Goal: Communication & Community: Connect with others

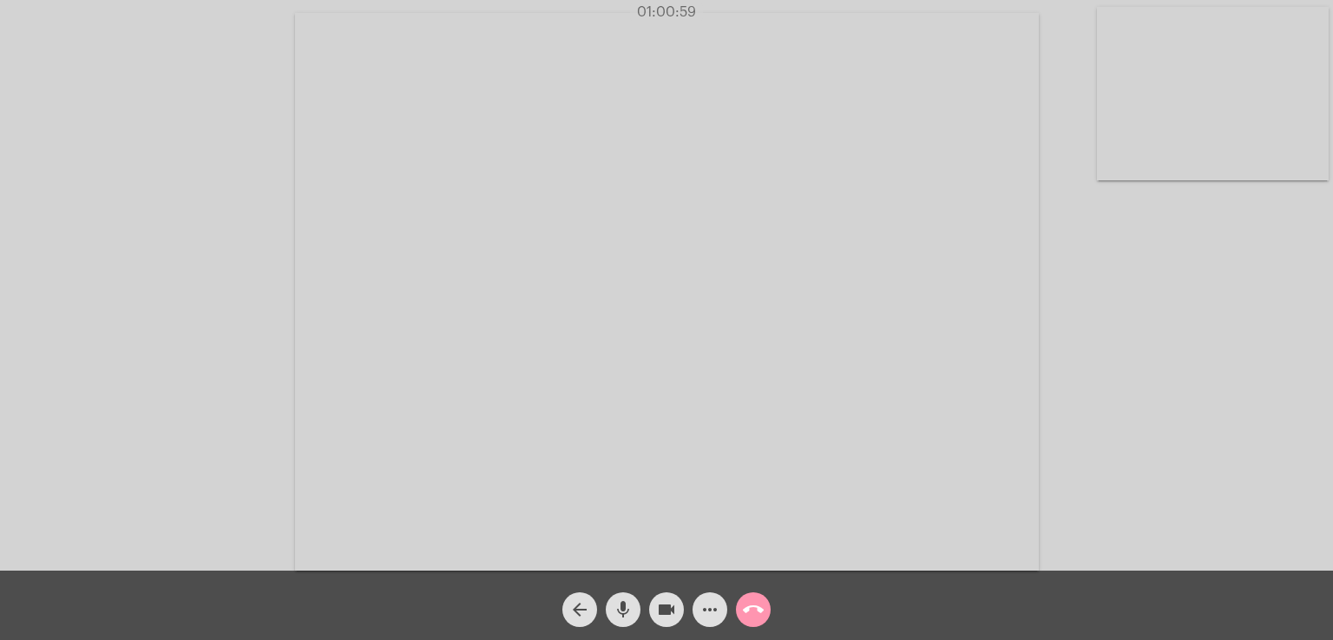
click at [761, 608] on mat-icon "call_end" at bounding box center [753, 610] width 21 height 21
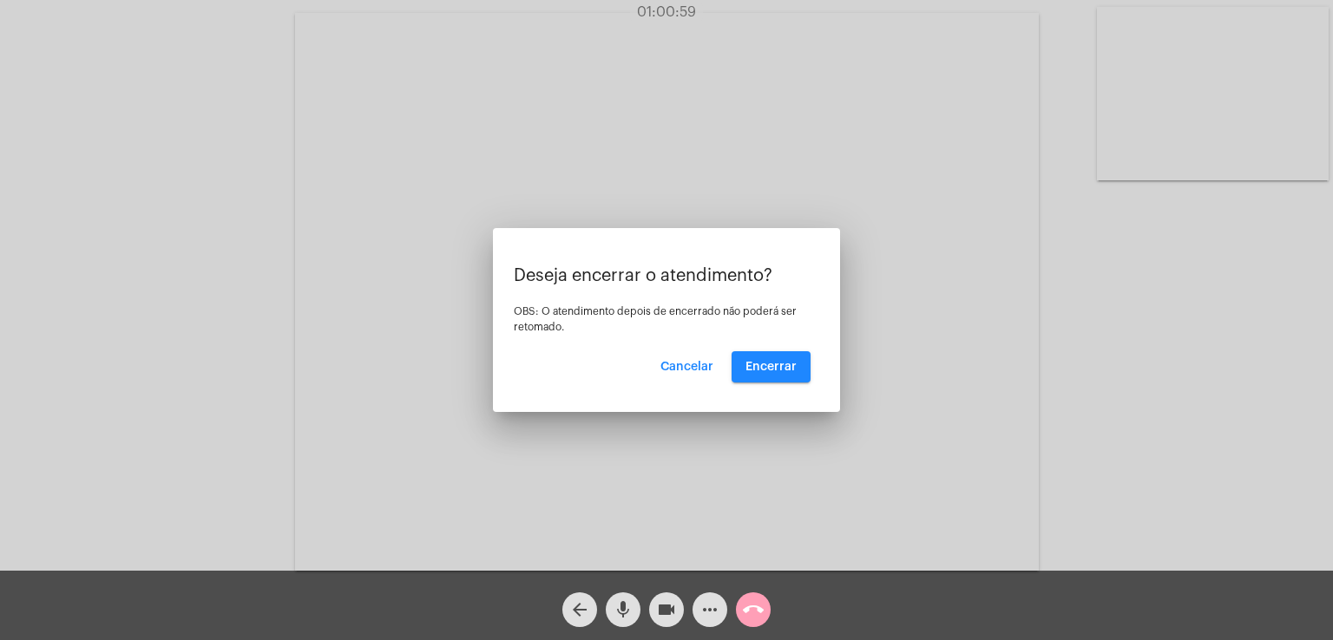
click at [757, 608] on mat-icon "call_end" at bounding box center [753, 610] width 21 height 21
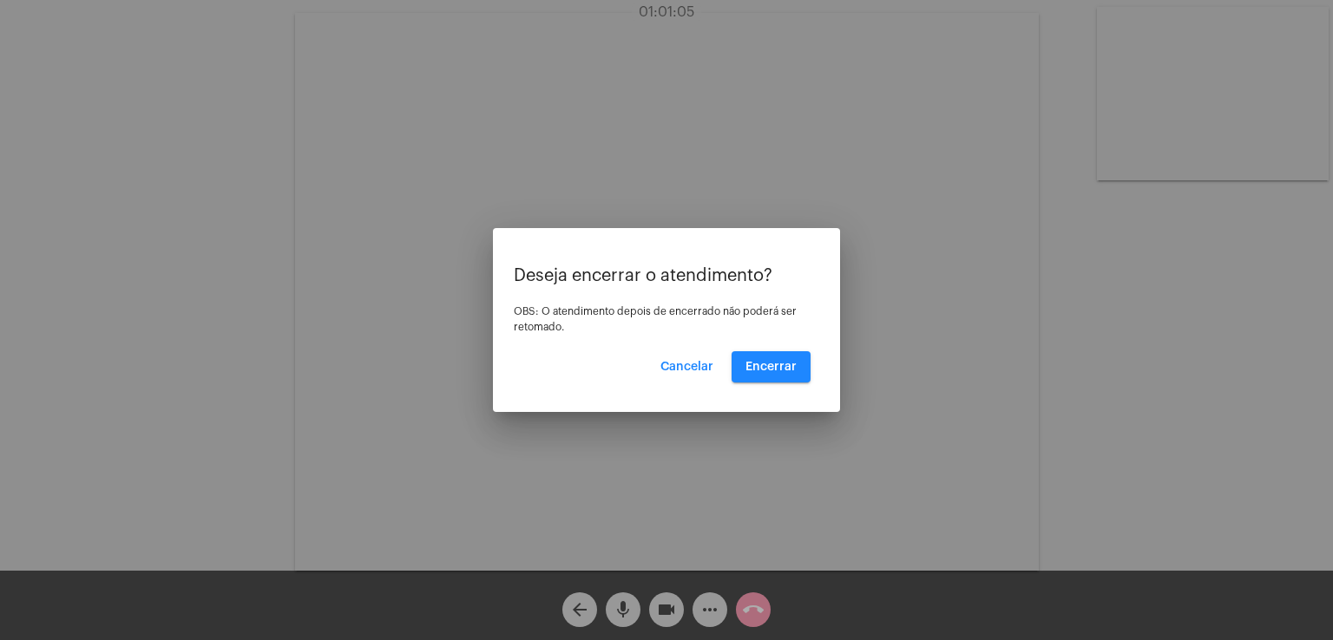
click at [750, 361] on span "Encerrar" at bounding box center [770, 367] width 51 height 12
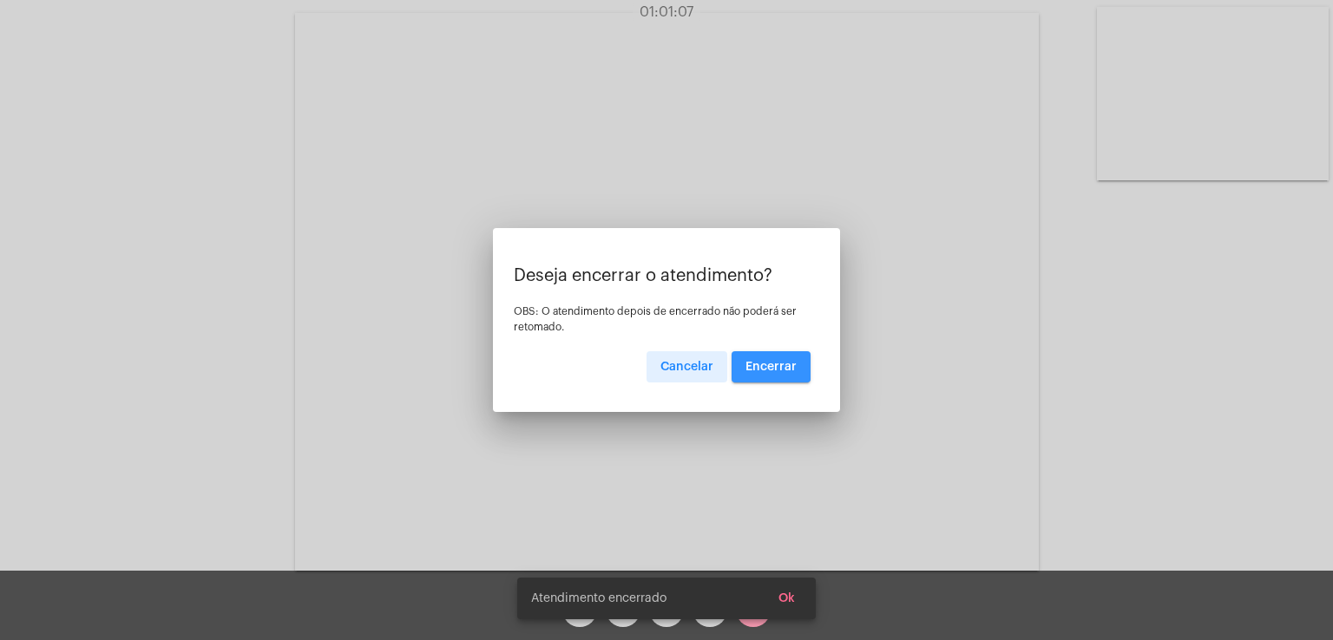
click at [750, 360] on video at bounding box center [667, 292] width 744 height 558
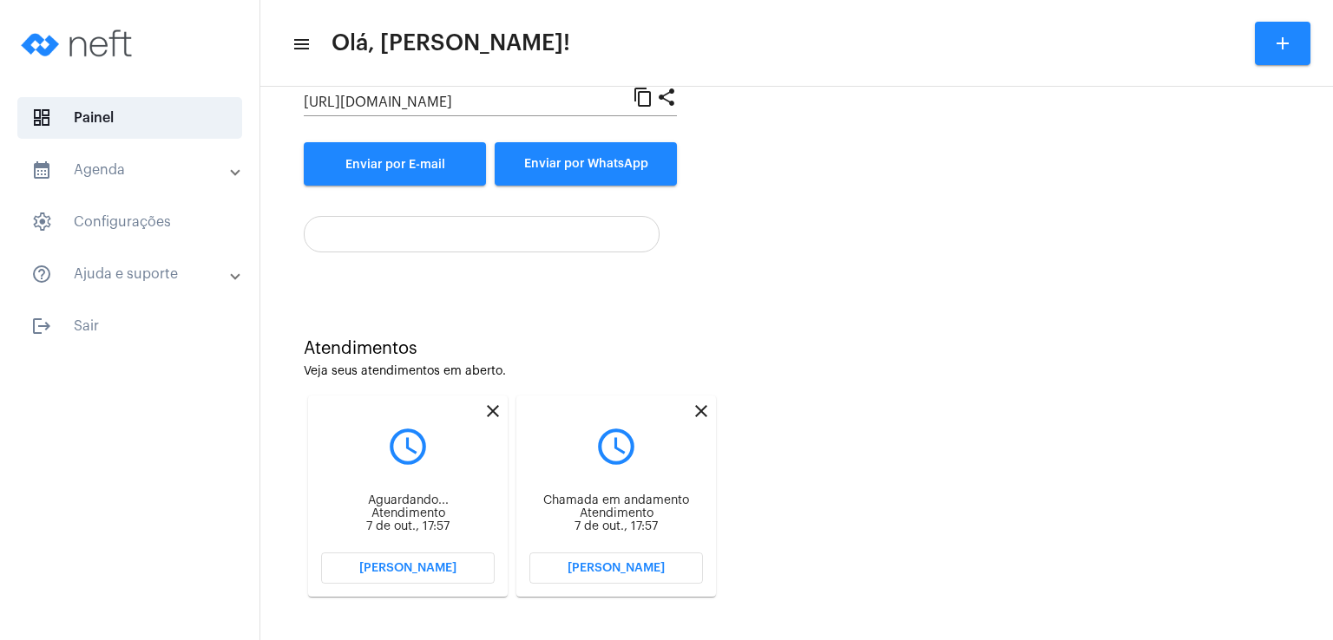
scroll to position [232, 0]
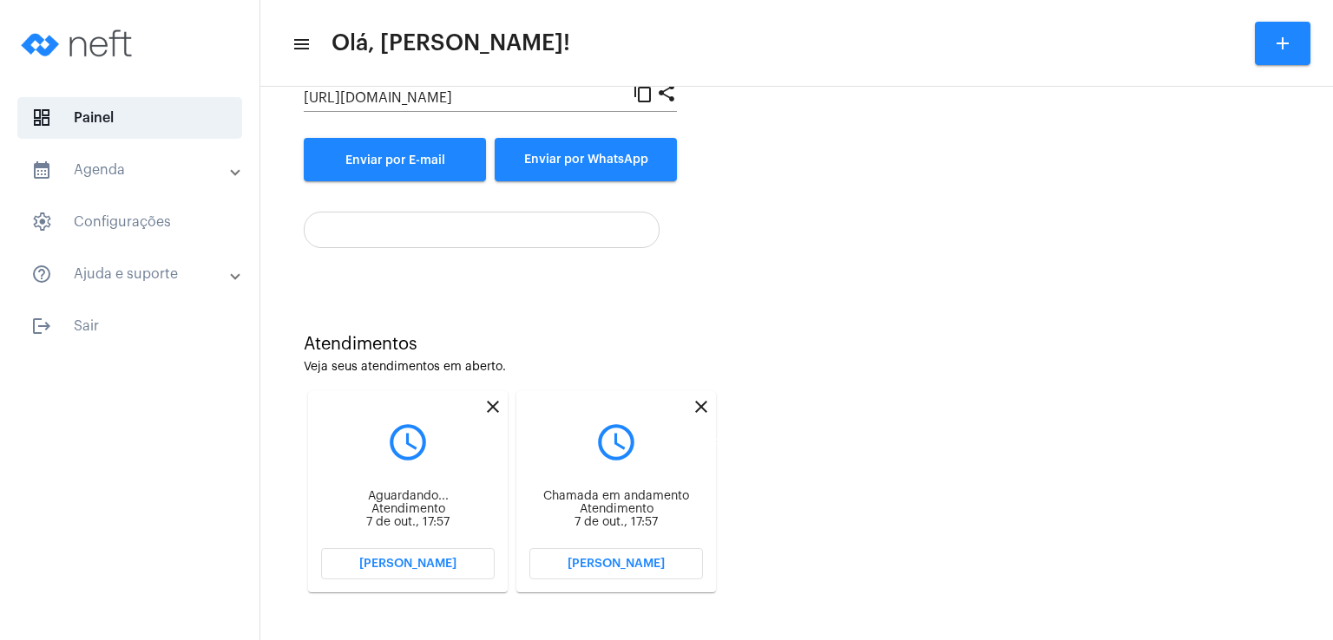
click at [702, 405] on mat-icon "close" at bounding box center [701, 406] width 21 height 21
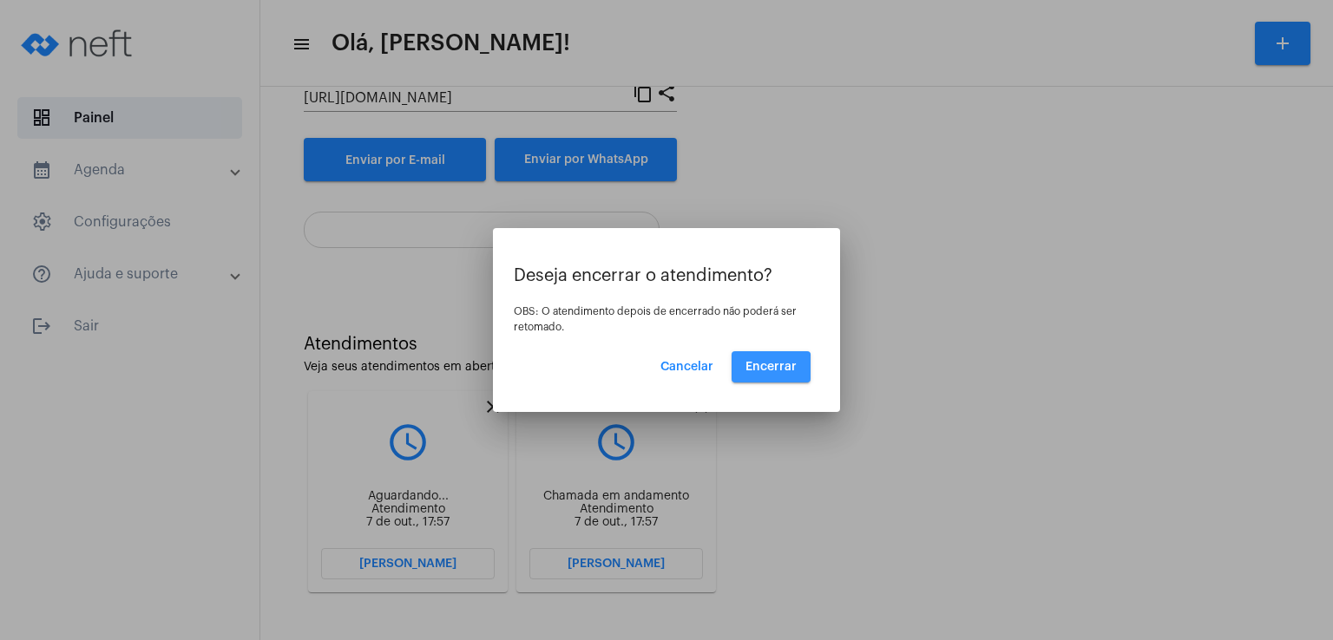
click at [763, 369] on span "Encerrar" at bounding box center [770, 367] width 51 height 12
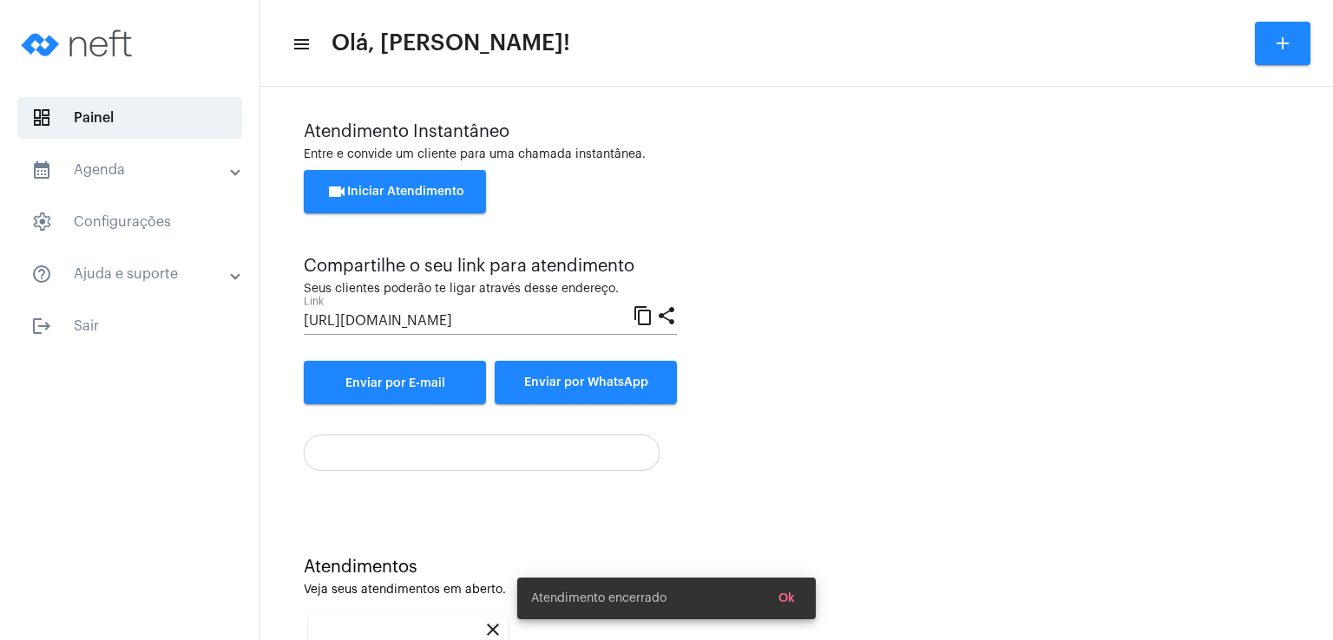
scroll to position [232, 0]
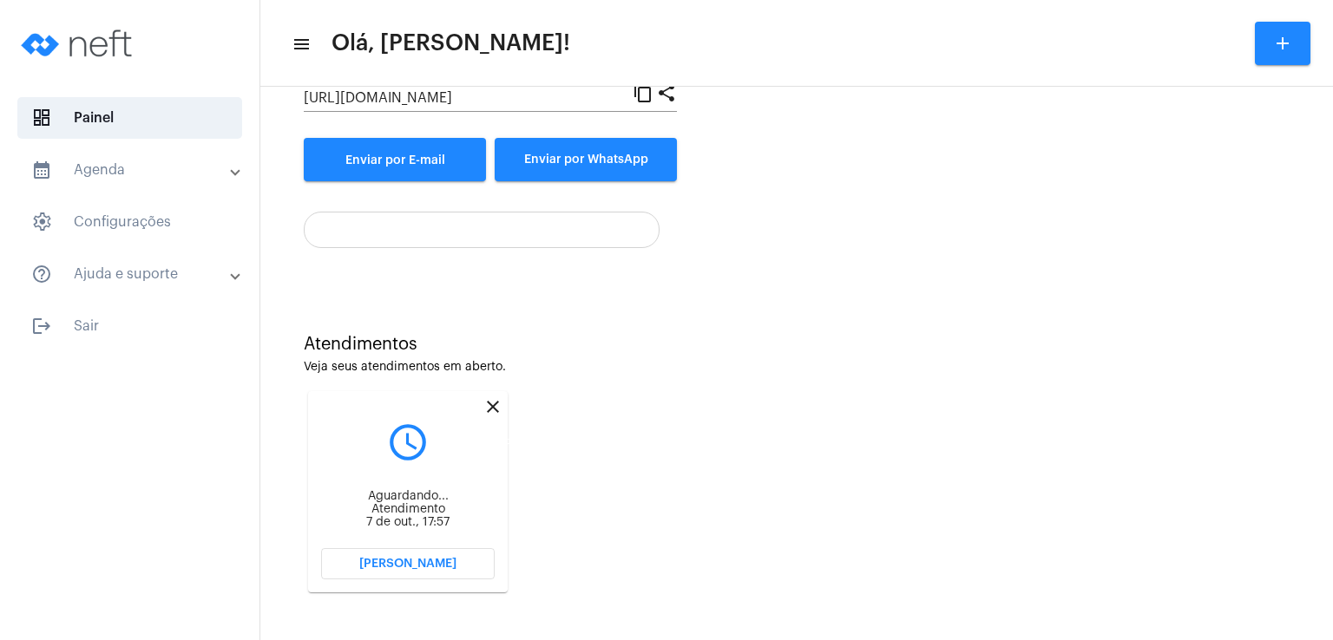
click at [490, 403] on mat-icon "close" at bounding box center [492, 406] width 21 height 21
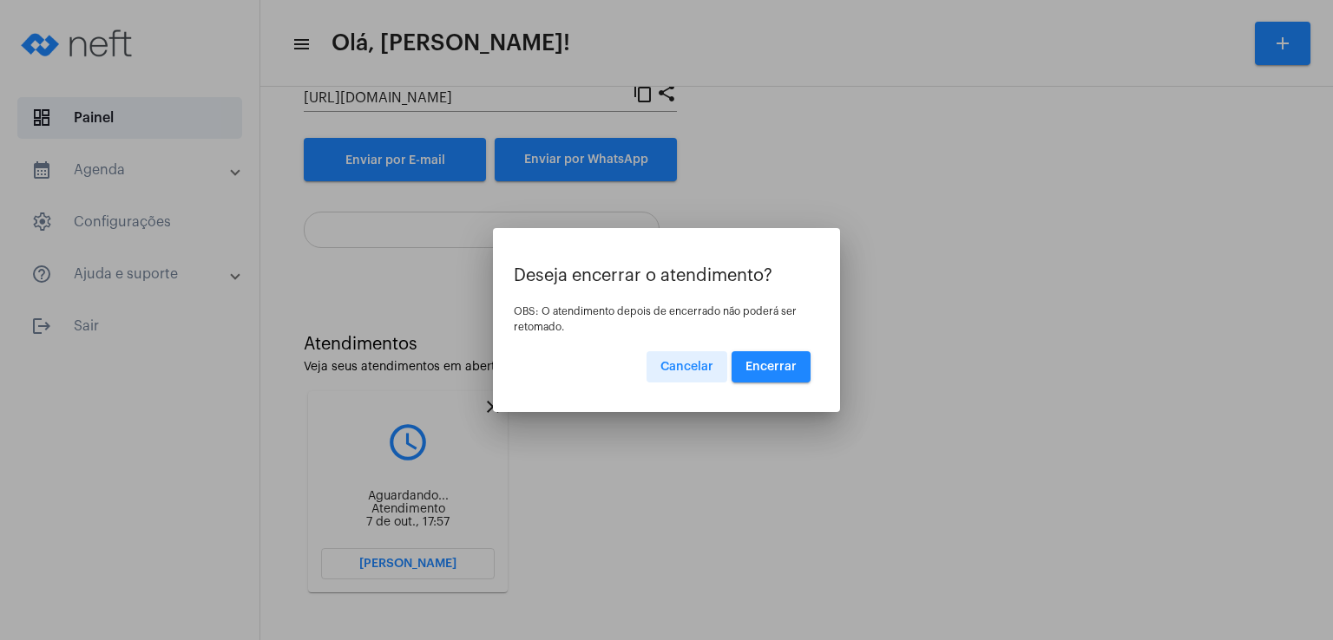
click at [792, 365] on span "Encerrar" at bounding box center [770, 367] width 51 height 12
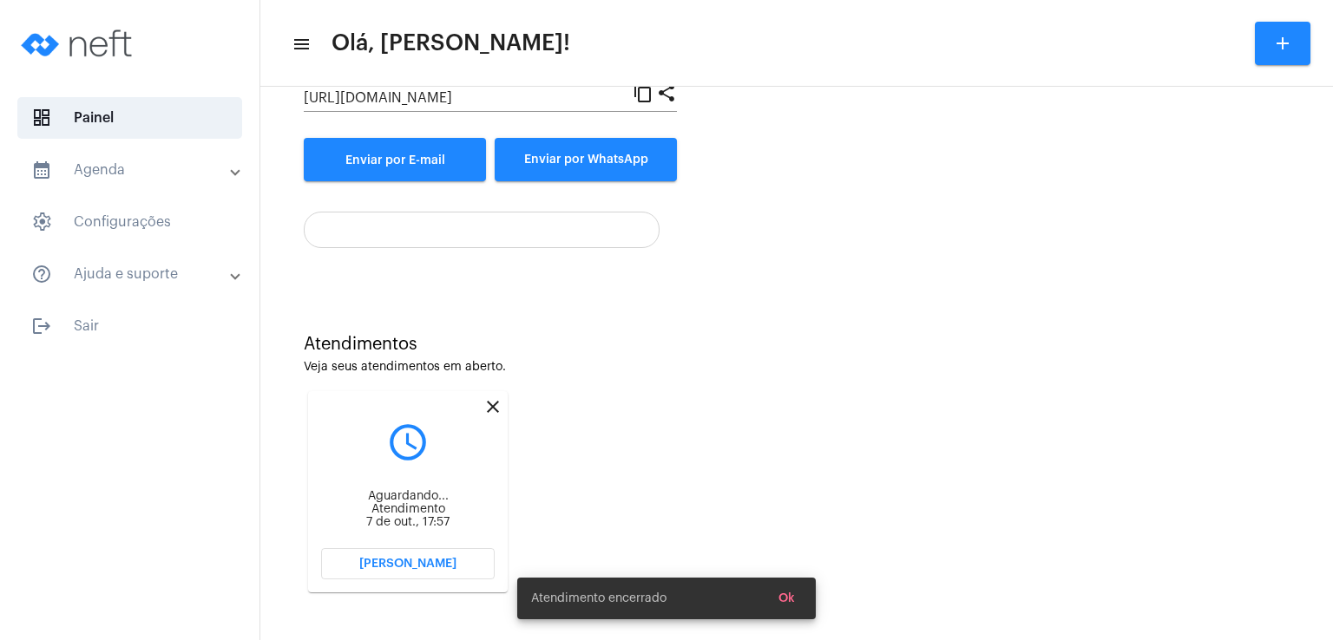
scroll to position [8, 0]
